Goal: Task Accomplishment & Management: Manage account settings

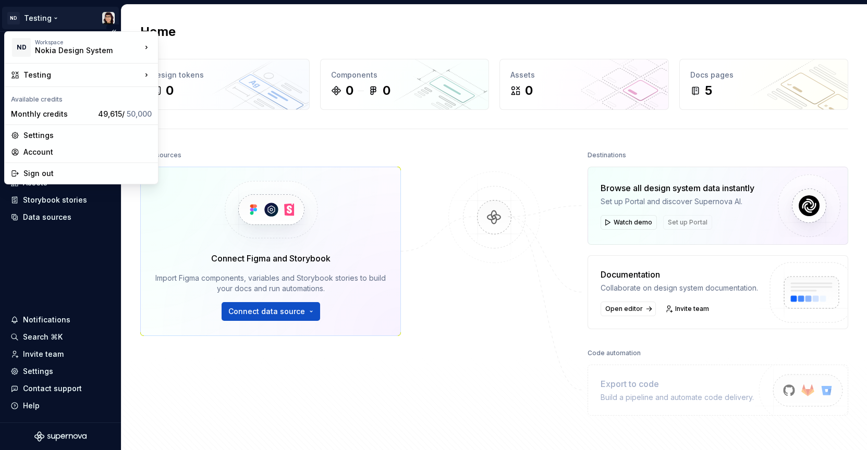
click at [33, 18] on html "ND Testing Home Documentation Analytics Code automation Design system data Desi…" at bounding box center [433, 225] width 867 height 450
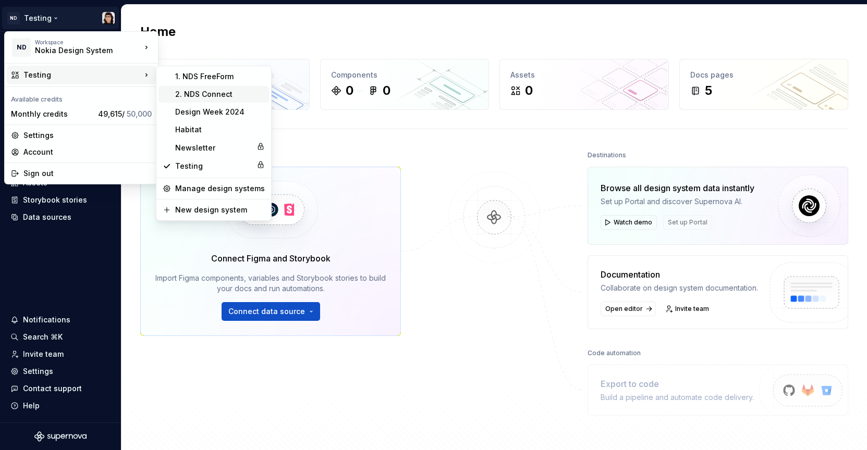
click at [174, 102] on div "2. NDS Connect" at bounding box center [213, 94] width 110 height 17
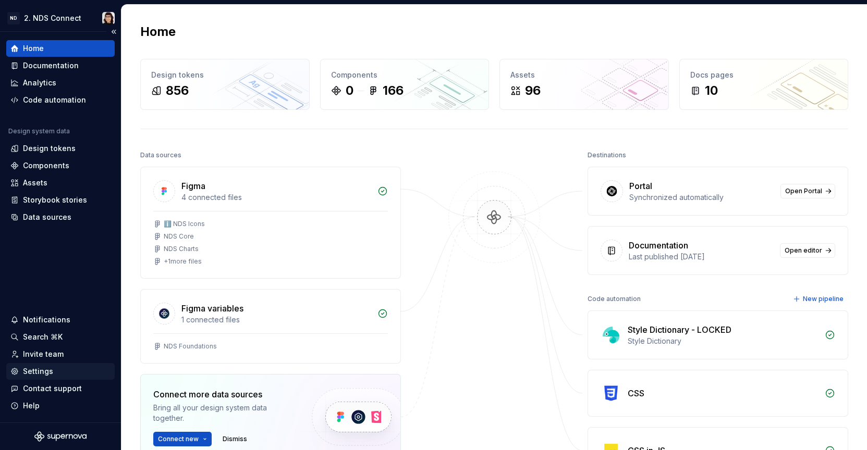
click at [55, 368] on div "Settings" at bounding box center [60, 371] width 100 height 10
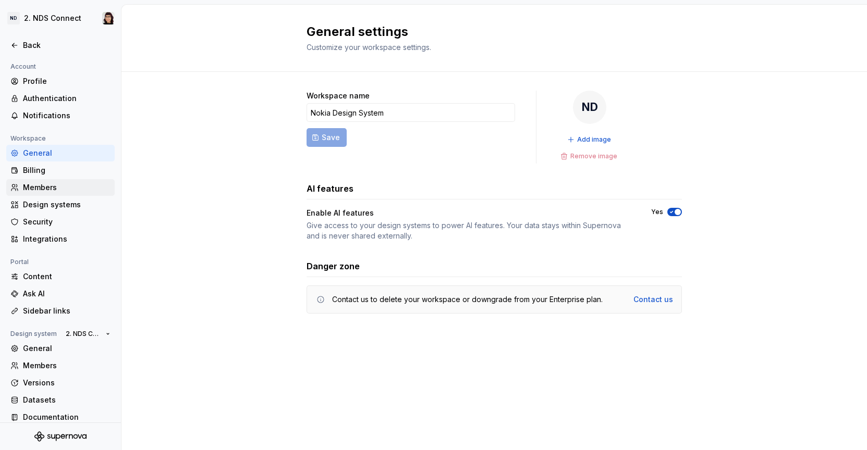
click at [47, 182] on div "Members" at bounding box center [67, 187] width 88 height 10
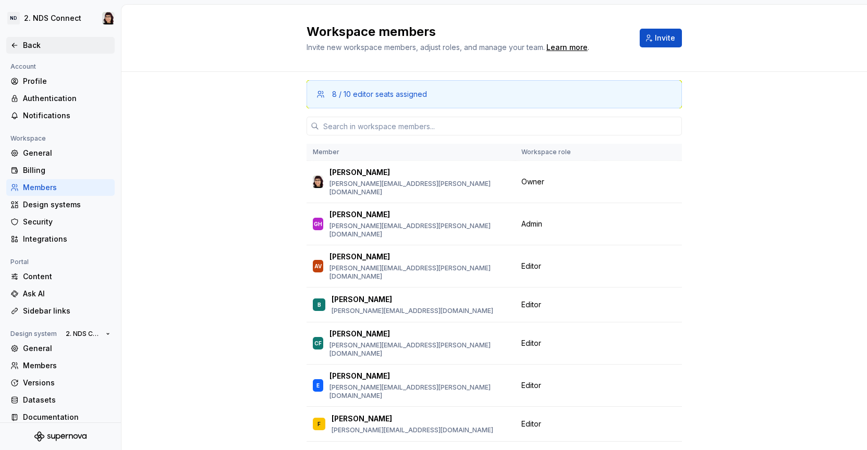
click at [81, 51] on div "Back" at bounding box center [60, 45] width 108 height 17
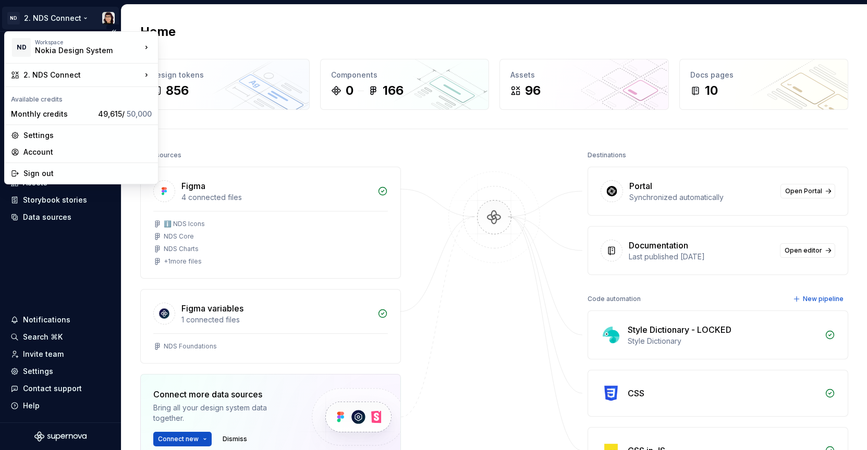
click at [54, 12] on html "ND 2. NDS Connect Home Documentation Analytics Code automation Design system da…" at bounding box center [433, 225] width 867 height 450
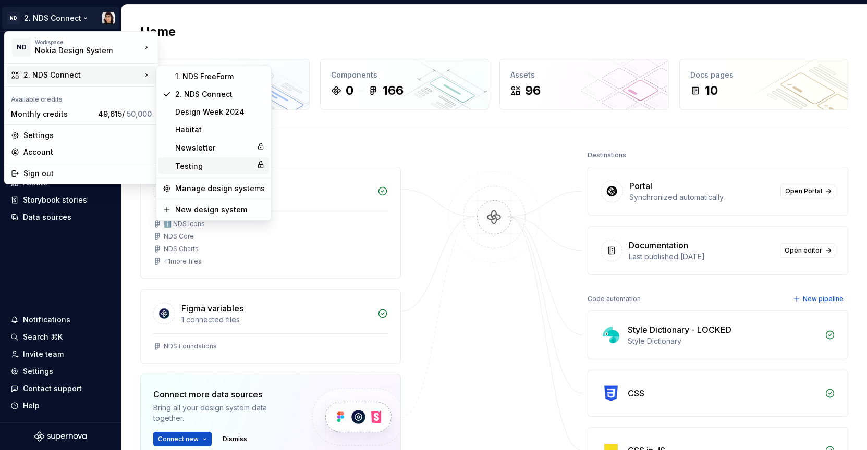
click at [186, 163] on div "Testing" at bounding box center [213, 166] width 77 height 10
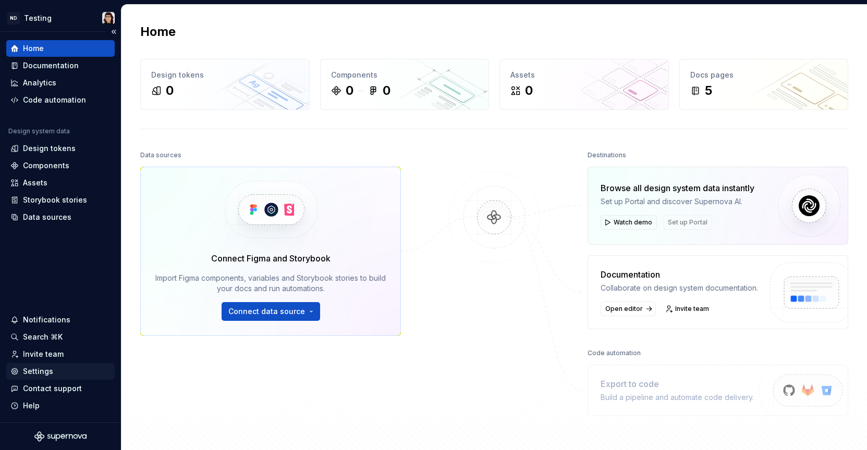
click at [55, 367] on div "Settings" at bounding box center [60, 371] width 100 height 10
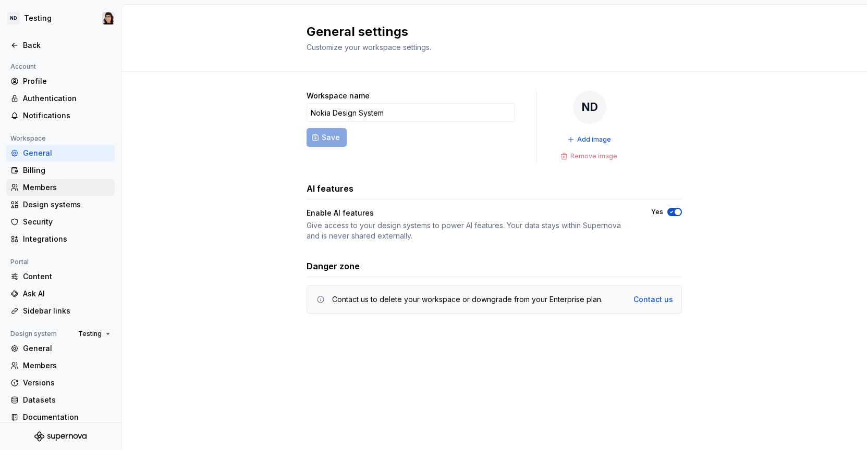
click at [41, 186] on div "Members" at bounding box center [67, 187] width 88 height 10
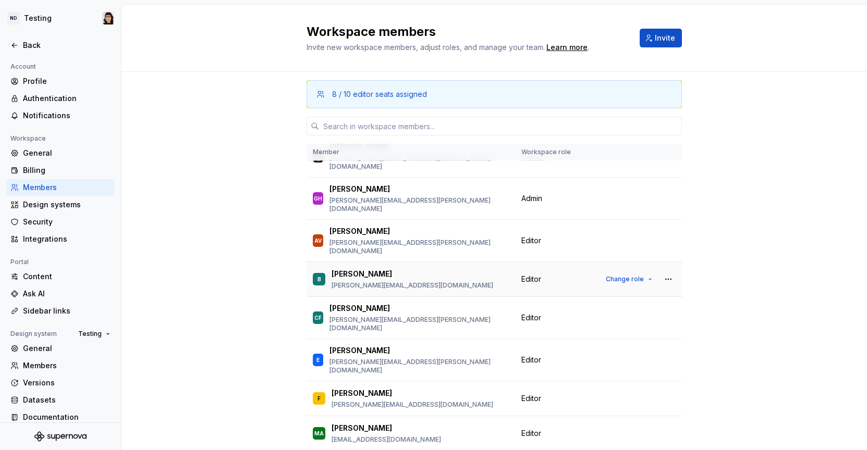
scroll to position [29, 0]
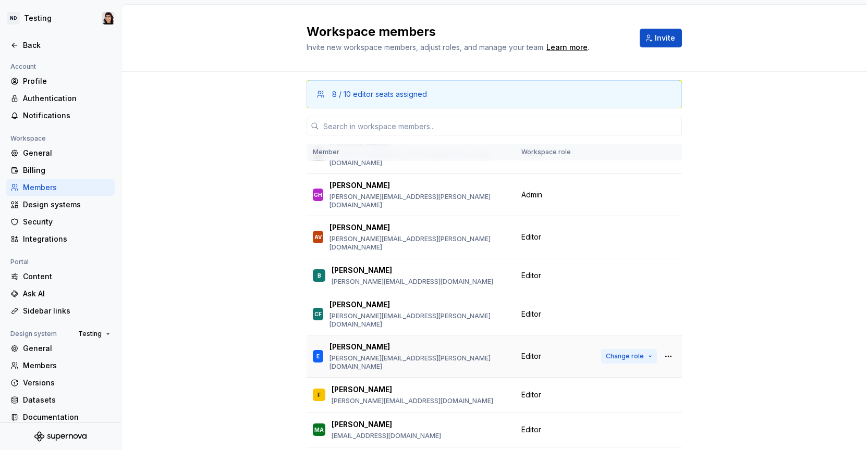
click at [635, 349] on button "Change role" at bounding box center [629, 356] width 56 height 15
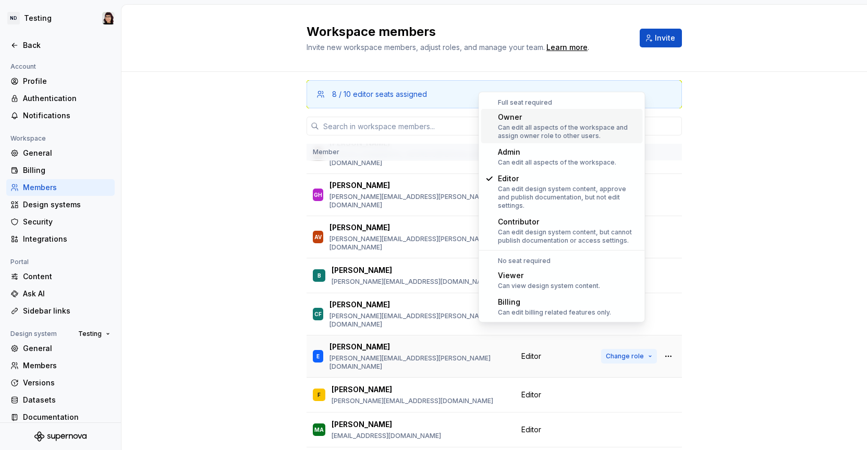
click at [635, 349] on button "Change role" at bounding box center [629, 356] width 56 height 15
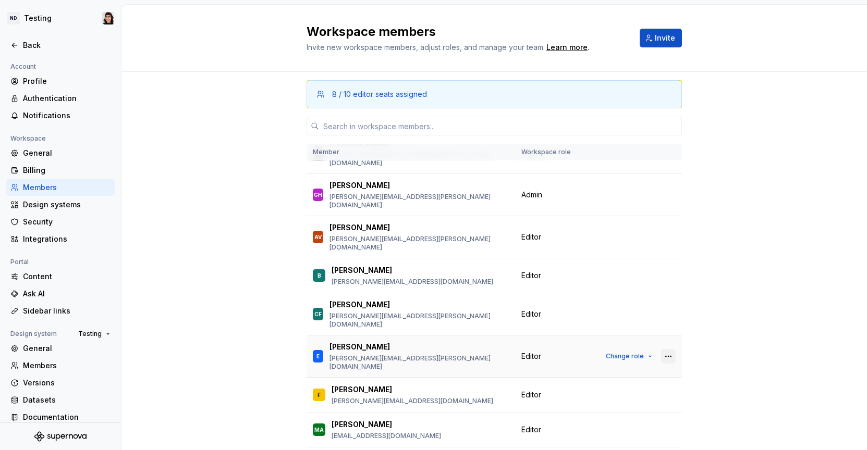
click at [661, 349] on button "button" at bounding box center [668, 356] width 15 height 15
click at [473, 342] on div "E [PERSON_NAME] [PERSON_NAME][EMAIL_ADDRESS][PERSON_NAME][DOMAIN_NAME]" at bounding box center [411, 356] width 196 height 29
click at [23, 45] on div "Back" at bounding box center [67, 45] width 88 height 10
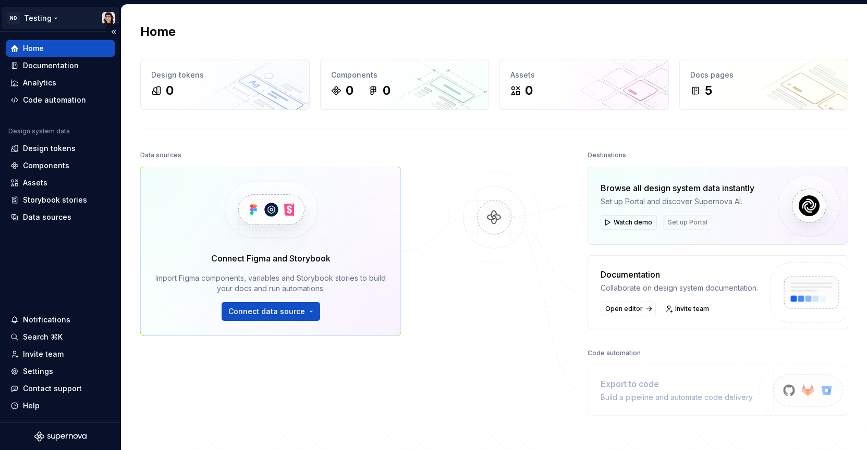
click at [45, 20] on html "ND Testing Home Documentation Analytics Code automation Design system data Desi…" at bounding box center [433, 225] width 867 height 450
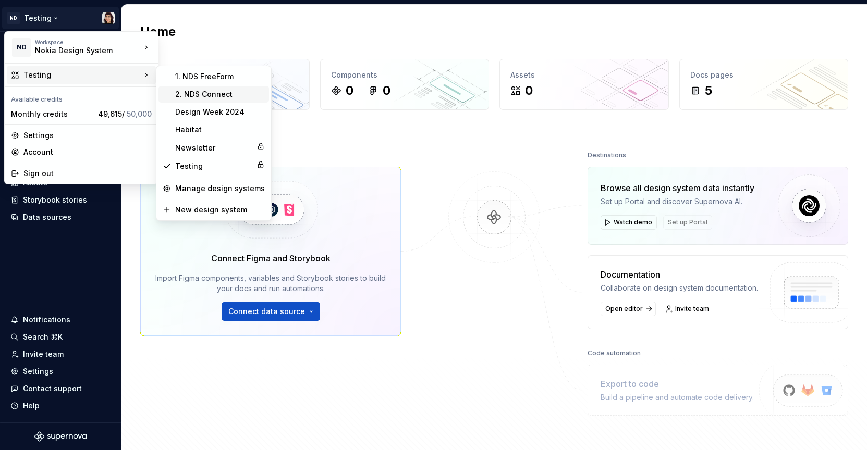
click at [175, 99] on div "2. NDS Connect" at bounding box center [220, 94] width 90 height 10
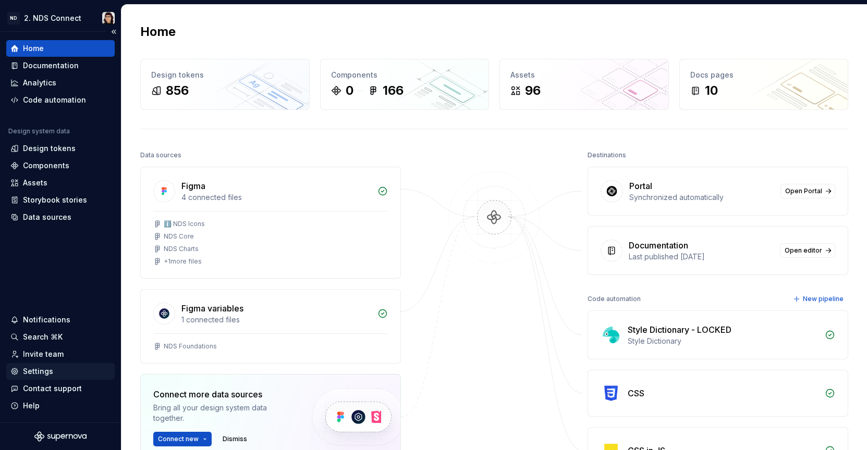
click at [60, 367] on div "Settings" at bounding box center [60, 371] width 100 height 10
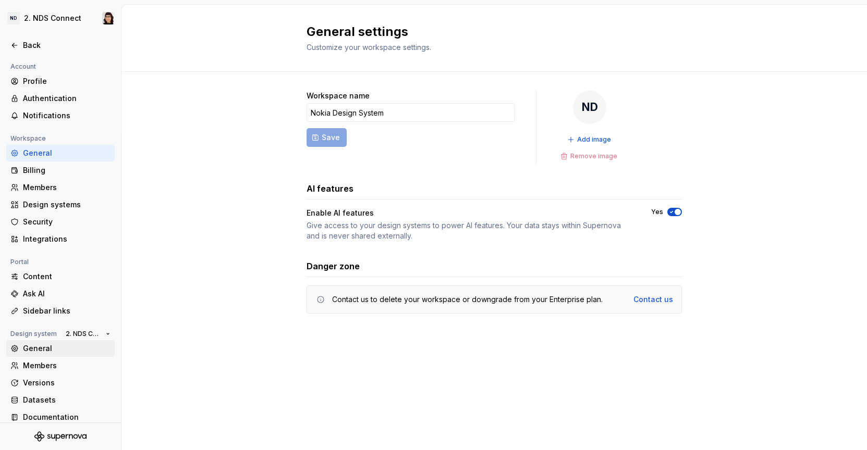
click at [55, 351] on div "General" at bounding box center [67, 348] width 88 height 10
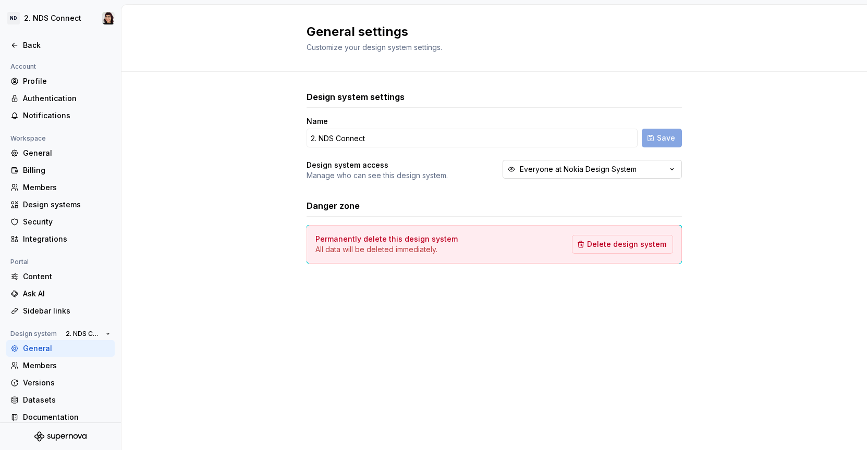
click at [530, 167] on div "Everyone at Nokia Design System" at bounding box center [578, 169] width 117 height 10
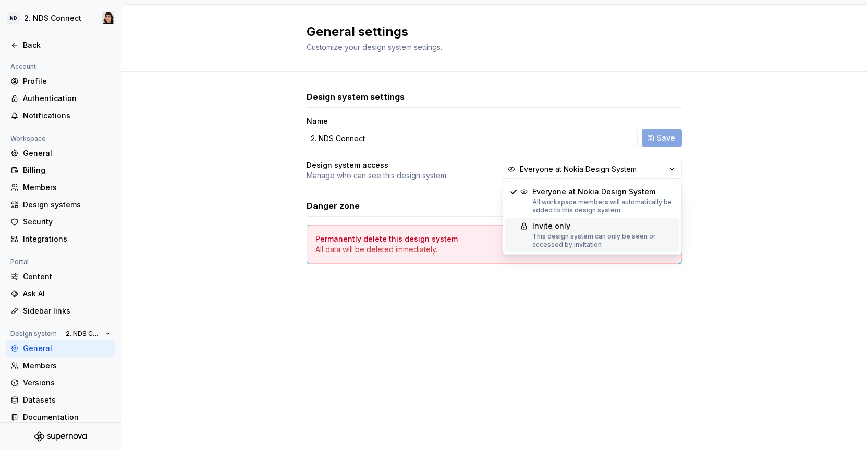
click at [529, 243] on span "Invite only This design system can only be seen or accessed by invitation" at bounding box center [592, 235] width 174 height 34
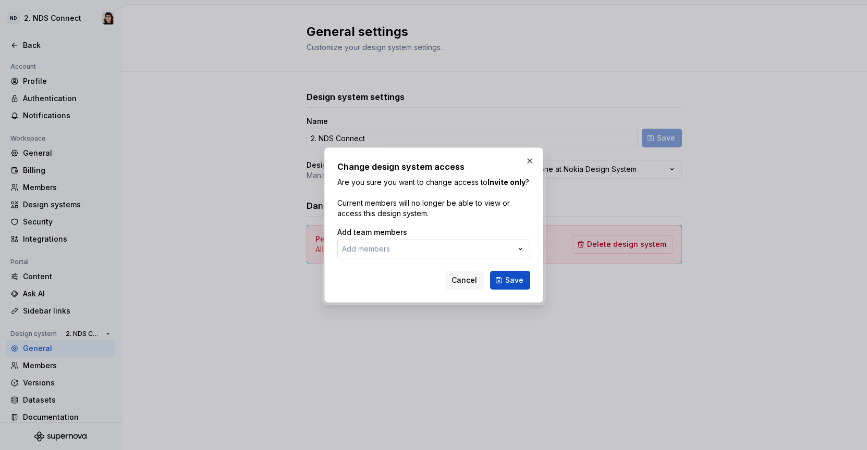
click at [410, 252] on button "Add members" at bounding box center [433, 249] width 193 height 19
click at [505, 240] on div at bounding box center [433, 225] width 867 height 450
click at [496, 250] on button "Add members" at bounding box center [433, 249] width 193 height 19
click at [496, 250] on div at bounding box center [433, 225] width 867 height 450
click at [496, 250] on button "Add members" at bounding box center [433, 249] width 193 height 19
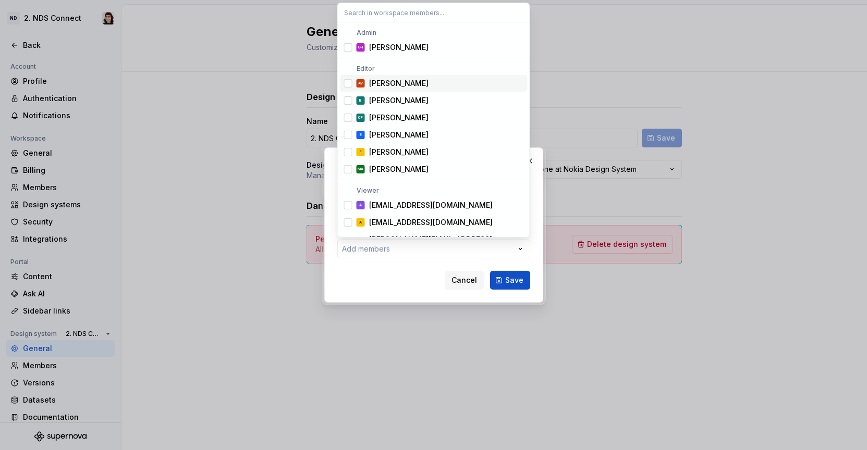
click at [398, 82] on div "[PERSON_NAME]" at bounding box center [398, 83] width 59 height 10
click at [353, 154] on span "F [PERSON_NAME]" at bounding box center [434, 152] width 188 height 17
click at [508, 279] on div "Change design system access Are you sure you want to change access to [GEOGRAPH…" at bounding box center [433, 225] width 867 height 450
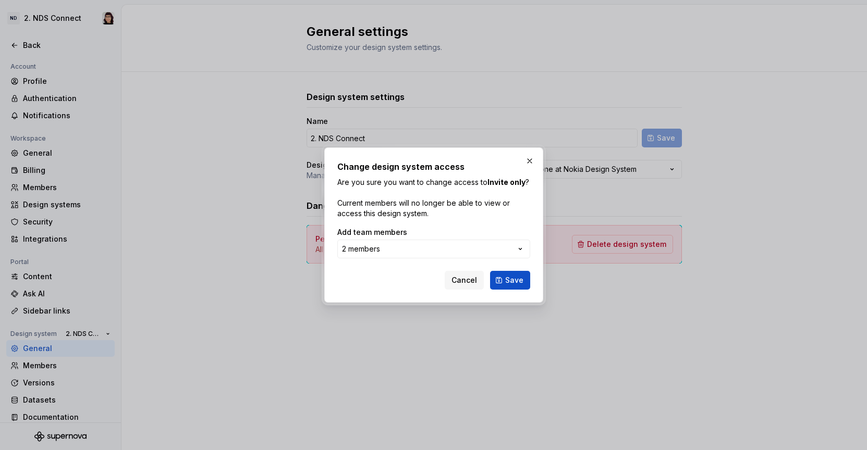
click at [508, 279] on span "Save" at bounding box center [514, 280] width 18 height 10
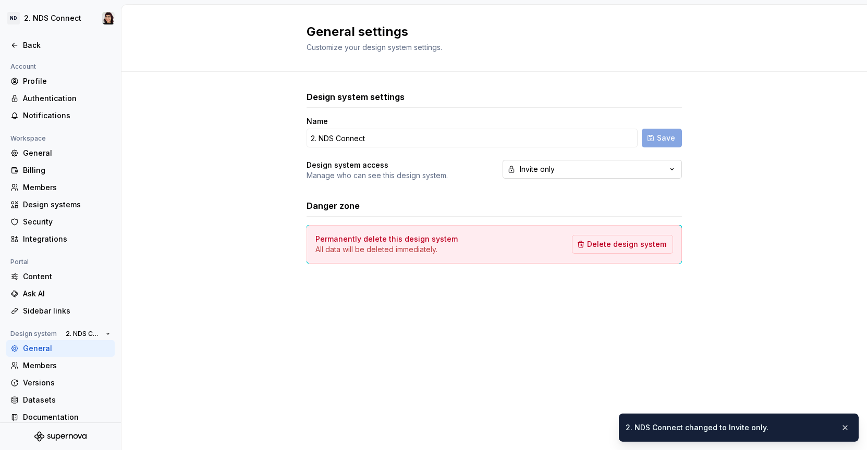
click at [541, 170] on div "Invite only" at bounding box center [537, 169] width 35 height 10
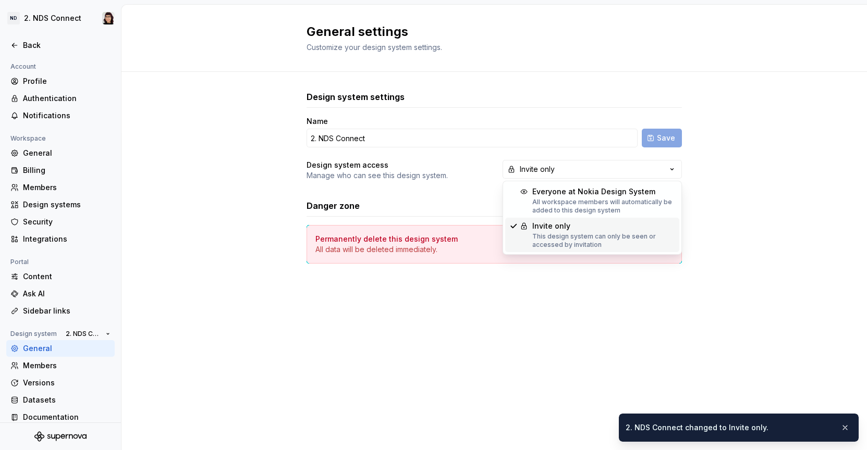
click at [548, 227] on div "Invite only" at bounding box center [603, 226] width 143 height 10
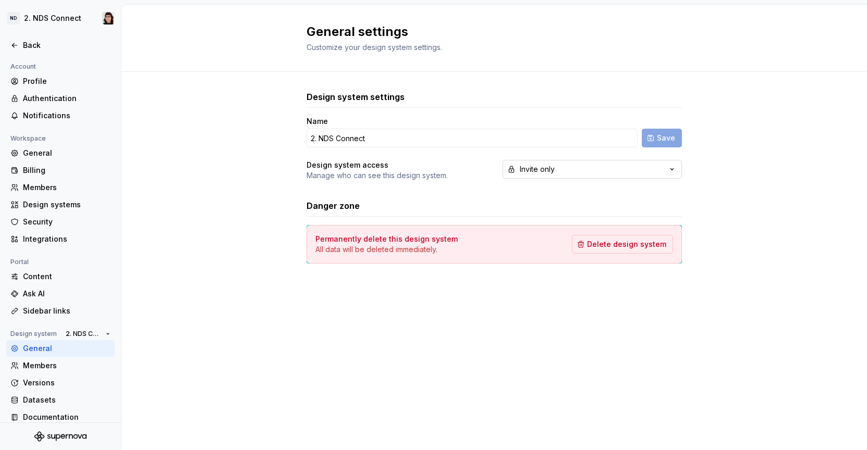
click at [531, 168] on div "Invite only" at bounding box center [537, 169] width 35 height 10
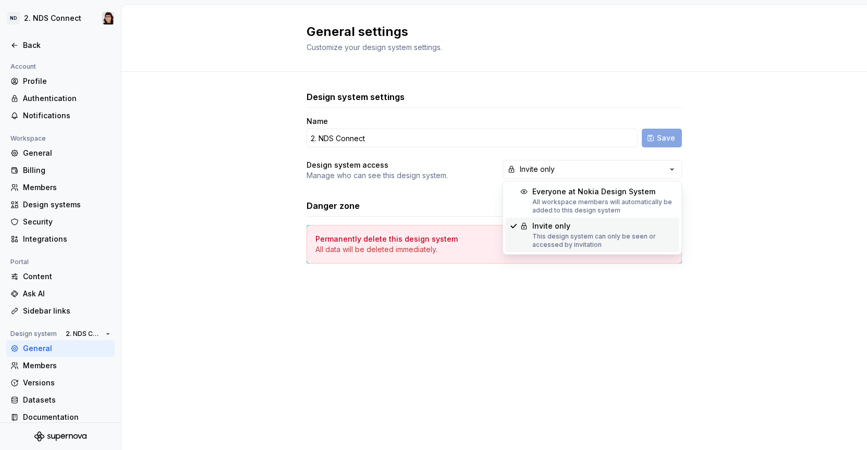
click at [526, 222] on div "Suggestions" at bounding box center [524, 226] width 8 height 8
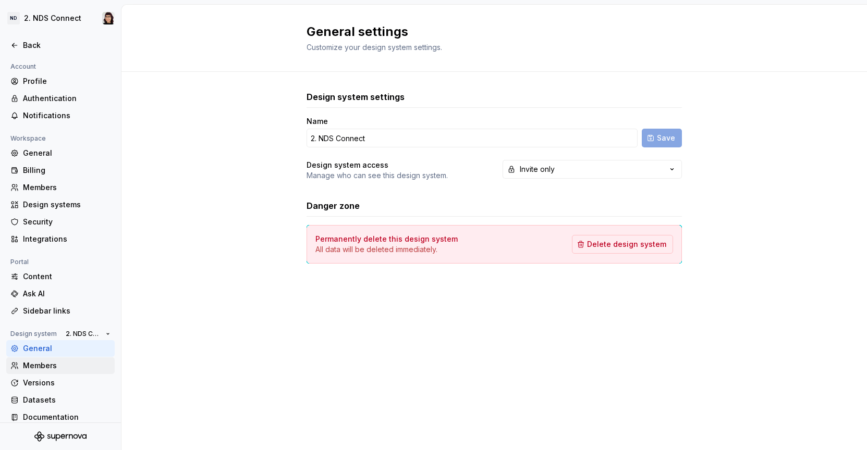
click at [42, 367] on div "Members" at bounding box center [67, 366] width 88 height 10
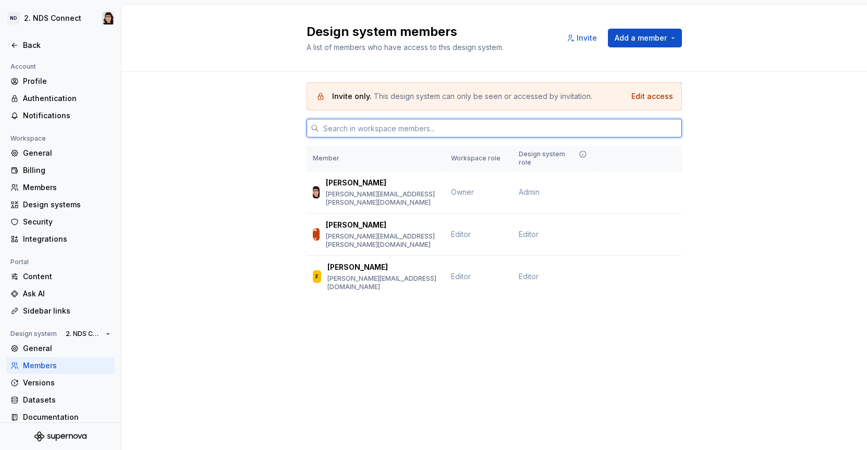
click at [351, 127] on input "text" at bounding box center [500, 128] width 363 height 19
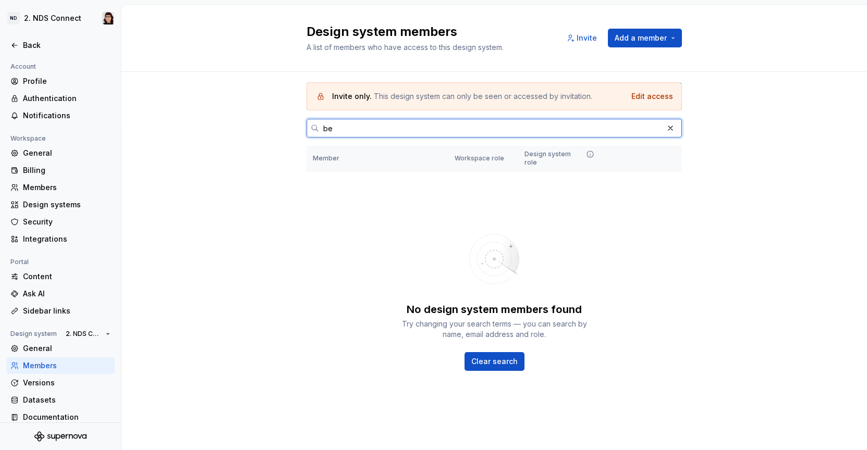
type input "be"
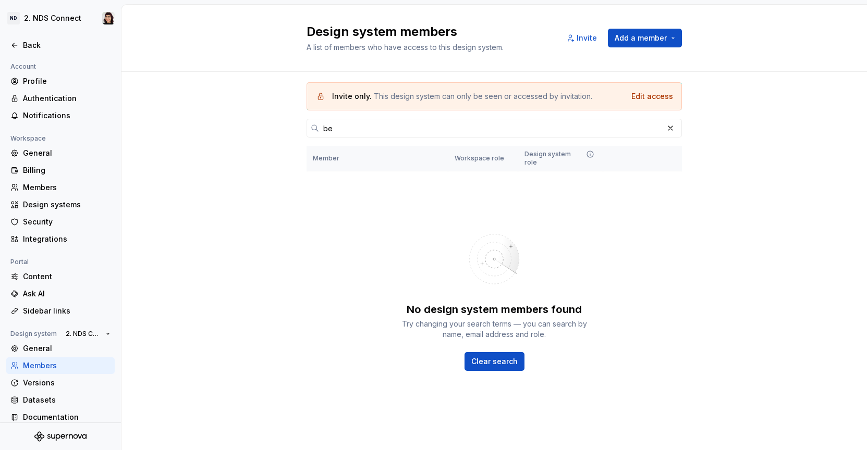
click at [353, 226] on div "No design system members found Try changing your search terms — you can search …" at bounding box center [493, 296] width 375 height 250
click at [647, 98] on div "Edit access" at bounding box center [652, 96] width 42 height 10
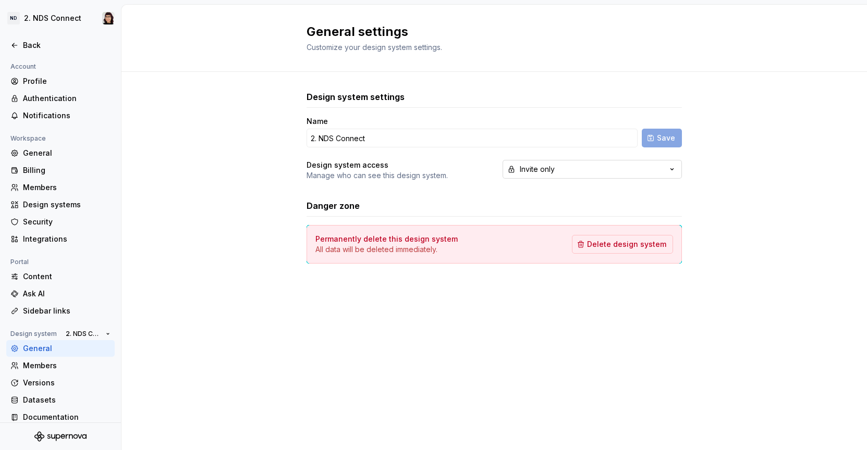
click at [540, 175] on button "Invite only" at bounding box center [591, 169] width 179 height 19
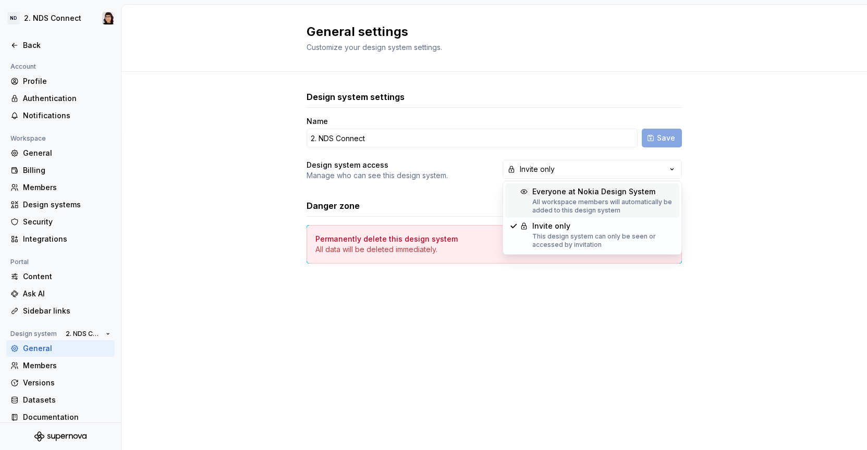
click at [530, 208] on span "Everyone at Nokia Design System All workspace members will automatically be add…" at bounding box center [592, 200] width 174 height 34
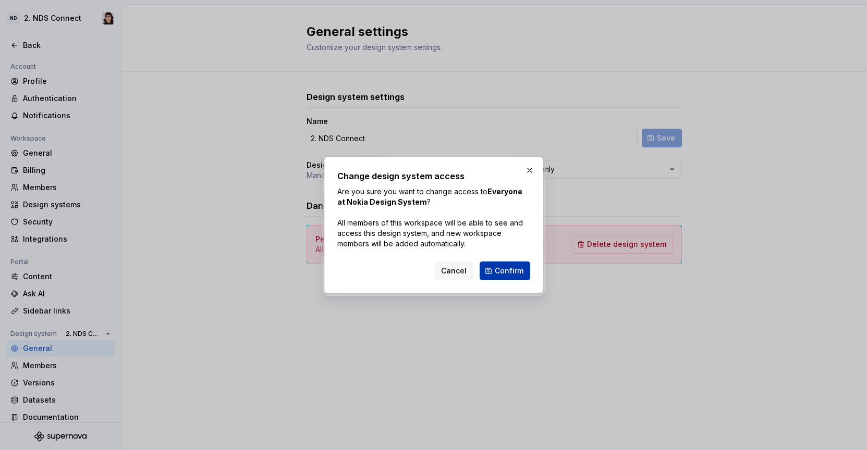
click at [498, 267] on span "Confirm" at bounding box center [508, 271] width 29 height 10
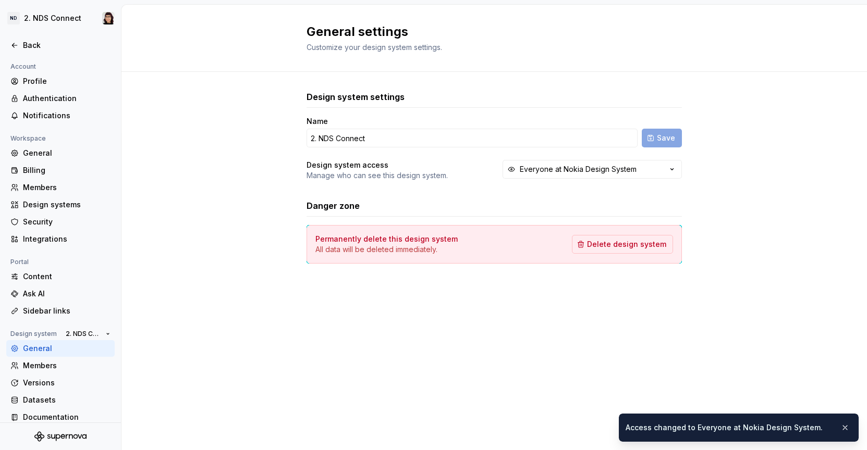
click at [556, 170] on div "Everyone at Nokia Design System" at bounding box center [578, 169] width 117 height 10
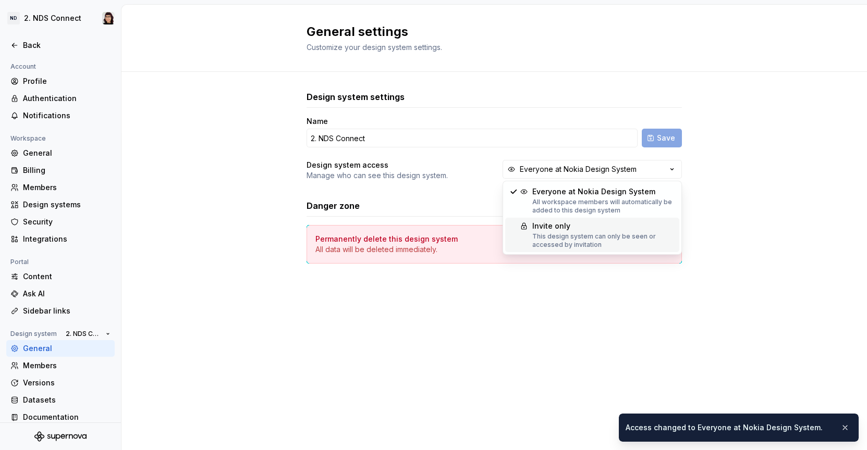
click at [535, 226] on div "Invite only" at bounding box center [603, 226] width 143 height 10
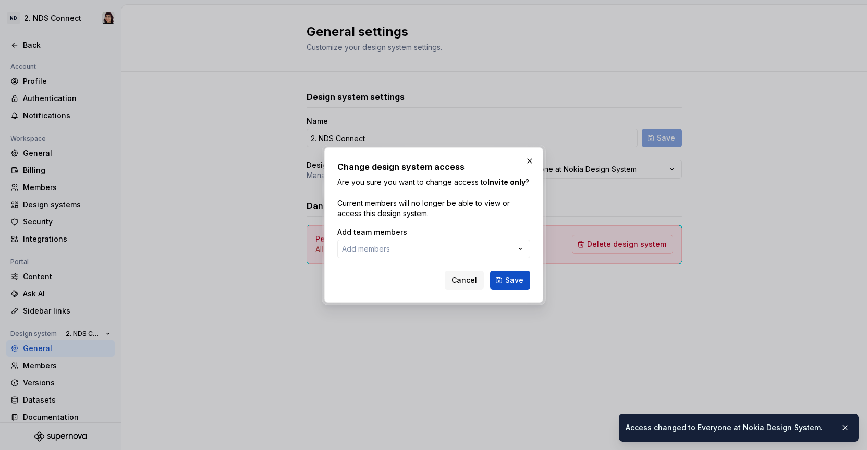
drag, startPoint x: 381, startPoint y: 242, endPoint x: 401, endPoint y: 253, distance: 23.3
click at [381, 242] on button "Add members" at bounding box center [433, 249] width 193 height 19
click at [401, 253] on div at bounding box center [433, 225] width 867 height 450
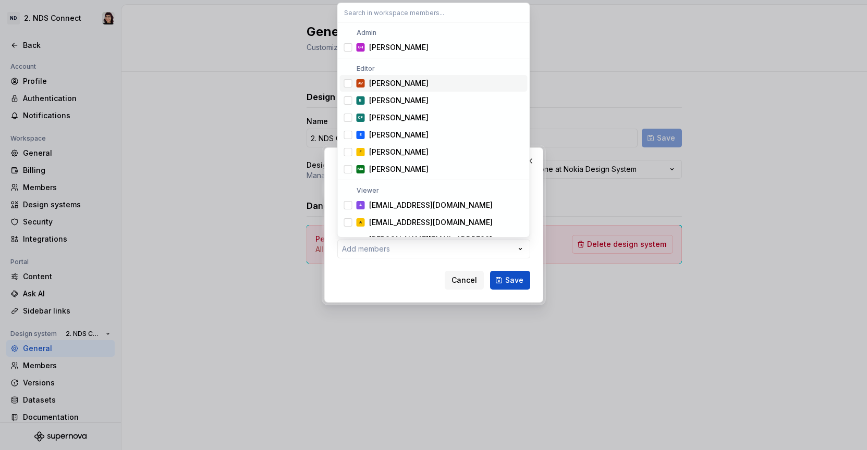
click at [344, 84] on div "Suggestions" at bounding box center [348, 83] width 8 height 8
click at [345, 97] on div "Suggestions" at bounding box center [348, 100] width 8 height 8
click at [346, 152] on div "Suggestions" at bounding box center [348, 152] width 8 height 8
click at [346, 171] on div "Suggestions" at bounding box center [348, 169] width 8 height 8
click at [346, 119] on div "Suggestions" at bounding box center [348, 118] width 8 height 8
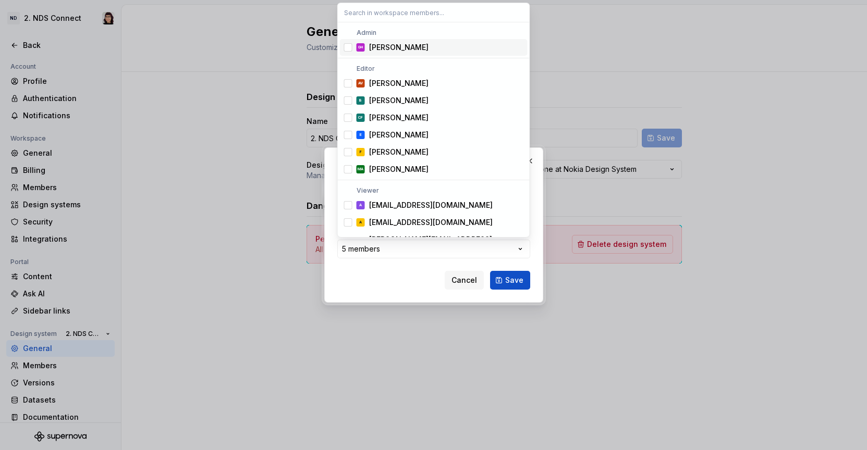
click at [389, 17] on input "text" at bounding box center [434, 12] width 192 height 19
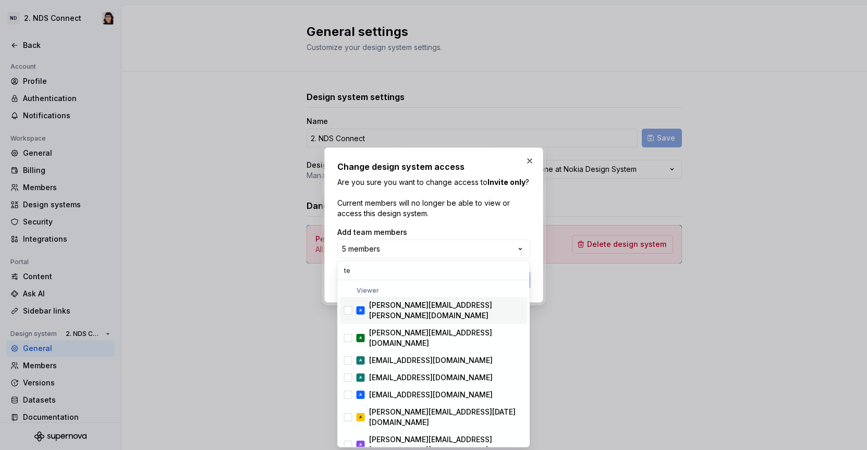
type input "t"
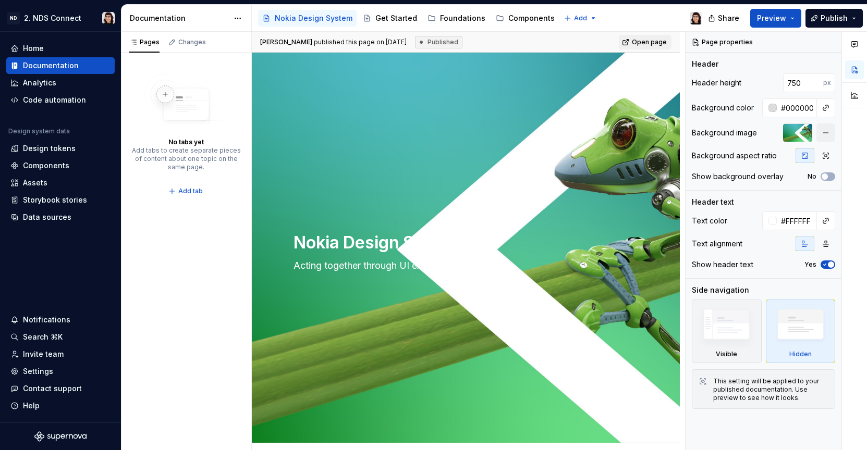
type textarea "*"
